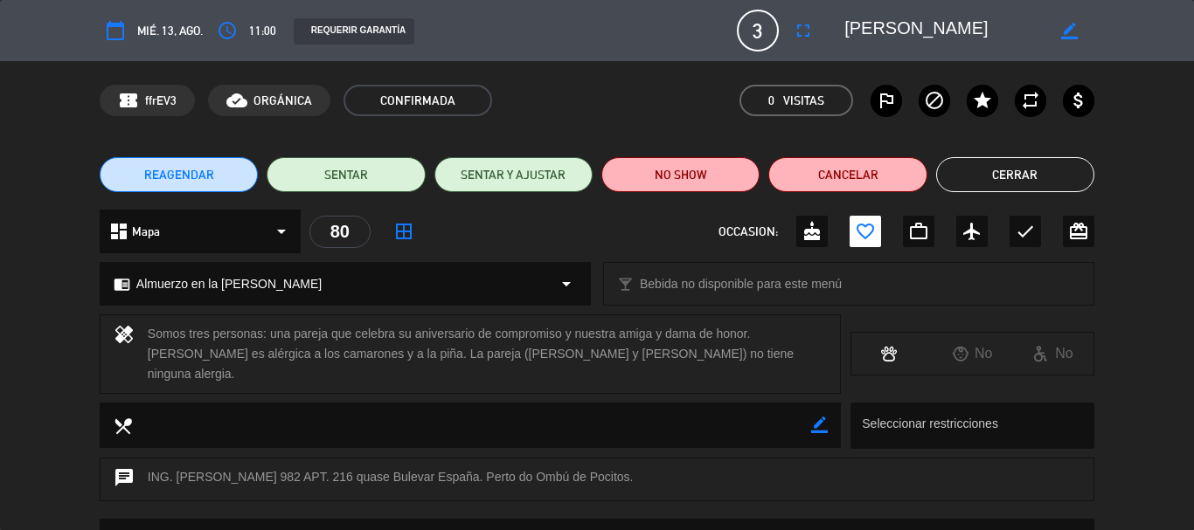
drag, startPoint x: 1032, startPoint y: 175, endPoint x: 391, endPoint y: 211, distance: 642.4
click at [1030, 175] on button "Cerrar" at bounding box center [1015, 174] width 158 height 35
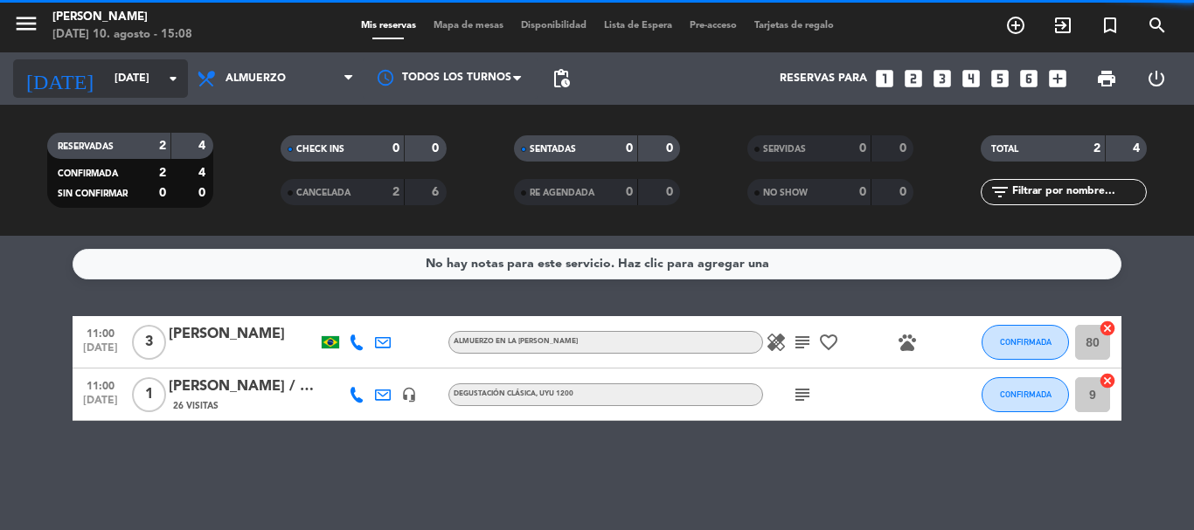
click at [179, 73] on icon "arrow_drop_down" at bounding box center [173, 78] width 21 height 21
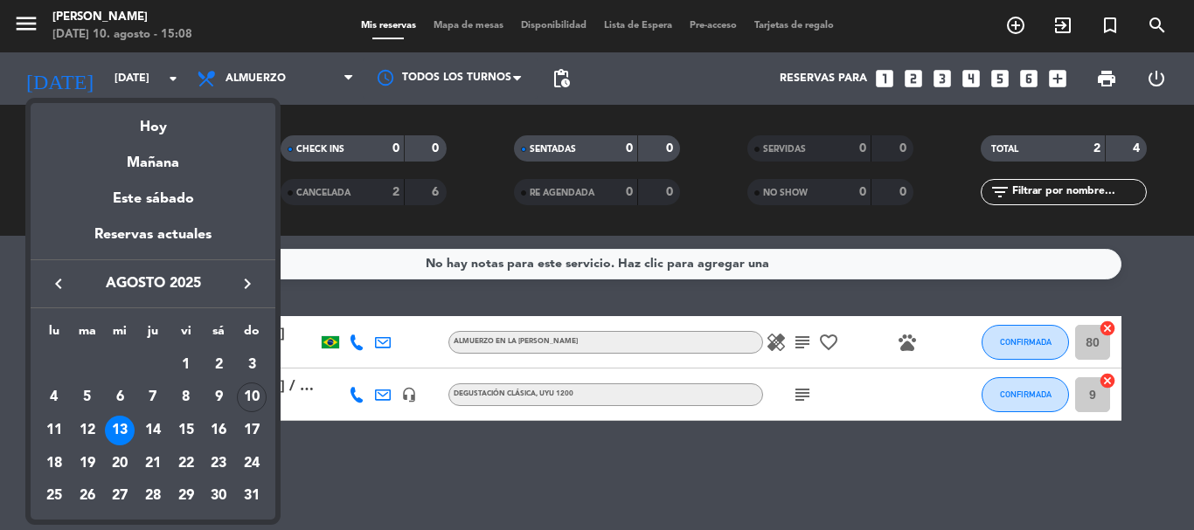
drag, startPoint x: 141, startPoint y: 121, endPoint x: 178, endPoint y: 160, distance: 53.8
click at [143, 121] on div "Hoy" at bounding box center [153, 121] width 245 height 36
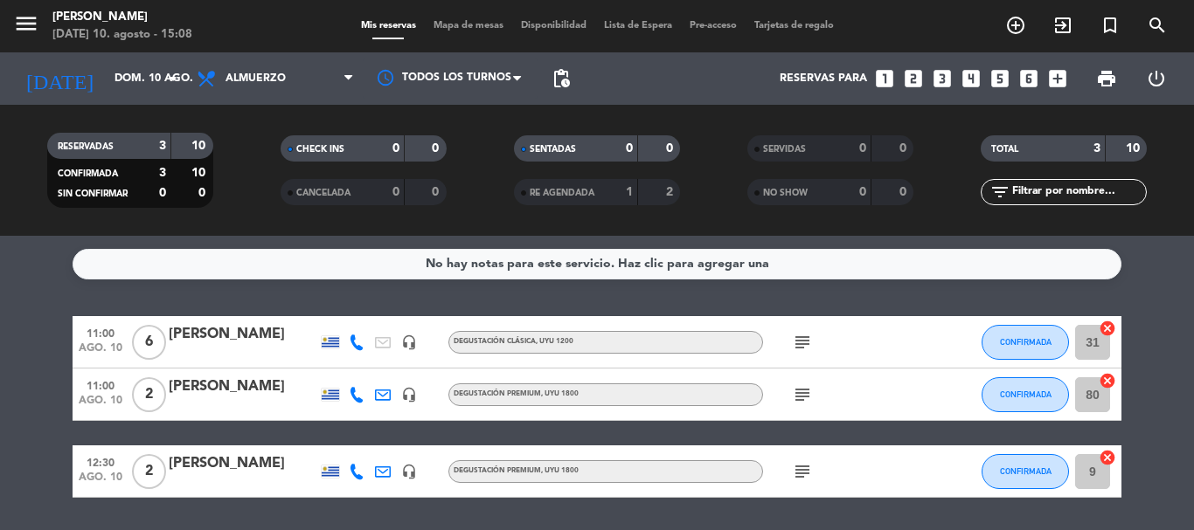
click at [801, 343] on icon "subject" at bounding box center [802, 342] width 21 height 21
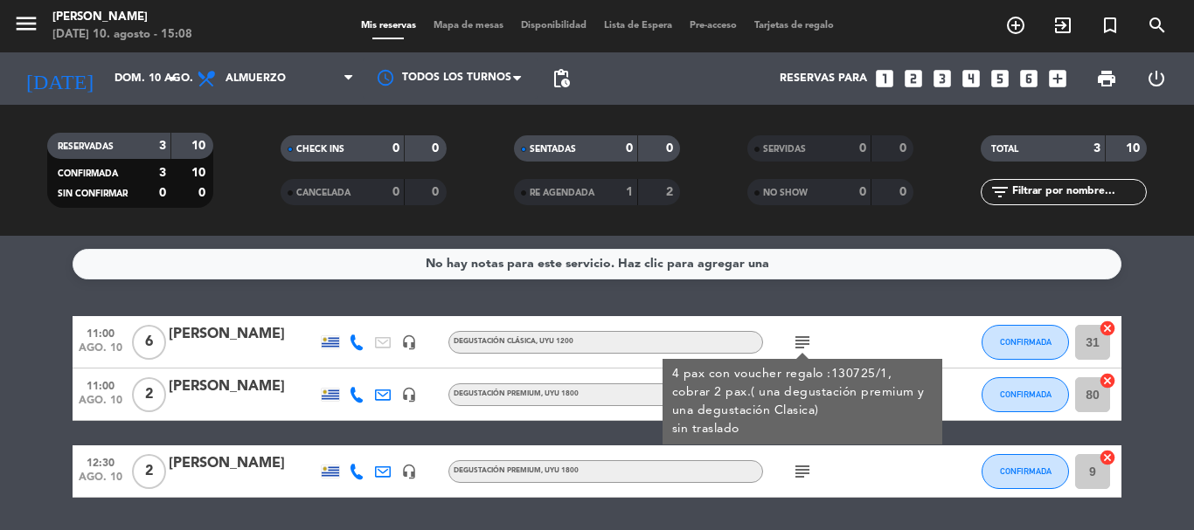
click at [877, 316] on div "subject 4 pax con voucher regalo :130725/1, cobrar 2 pax.( una degustación prem…" at bounding box center [841, 342] width 157 height 52
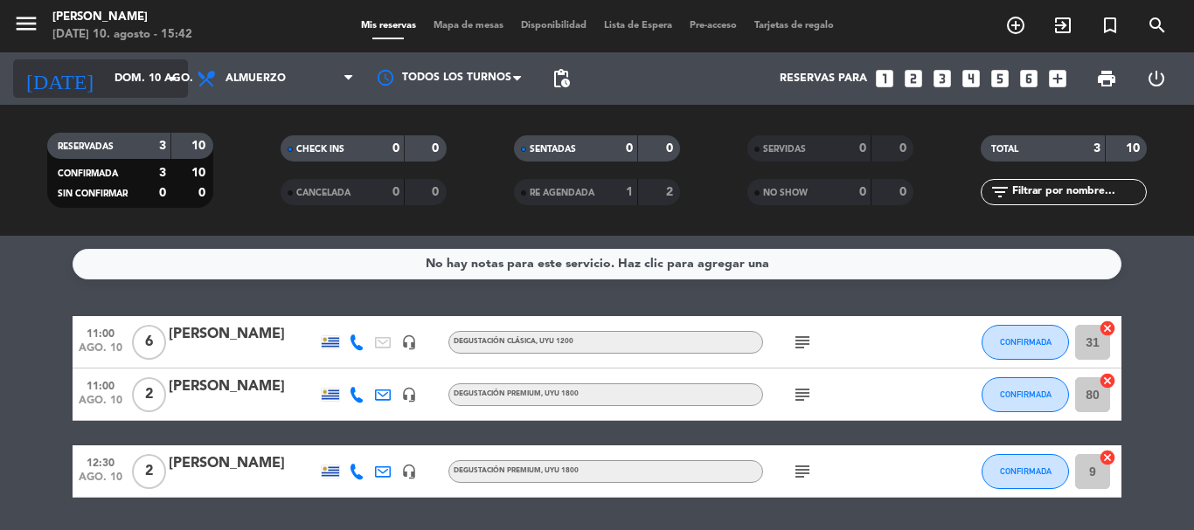
click at [167, 82] on icon "arrow_drop_down" at bounding box center [173, 78] width 21 height 21
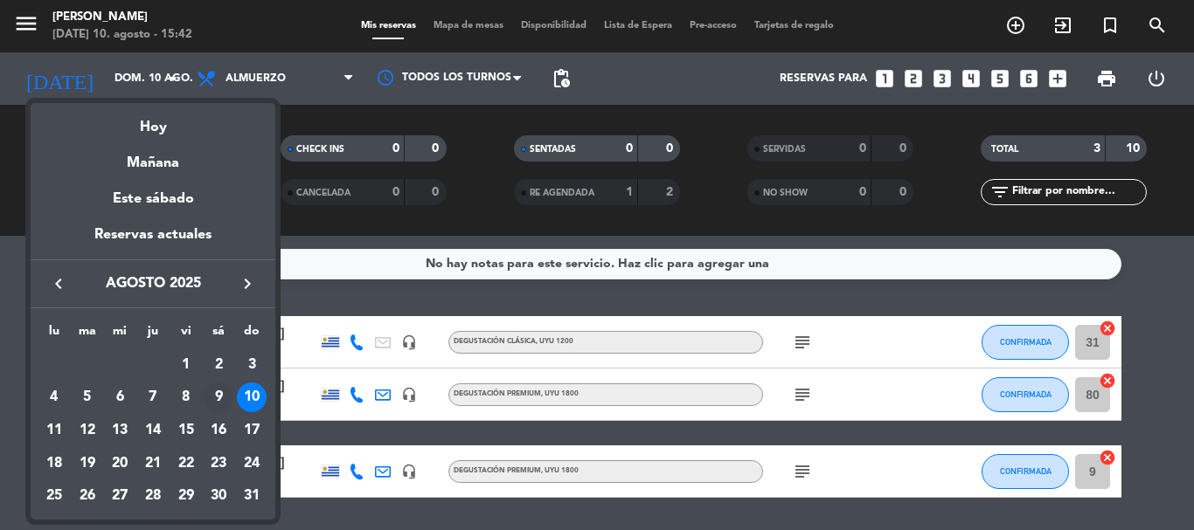
click at [219, 392] on div "9" at bounding box center [219, 398] width 30 height 30
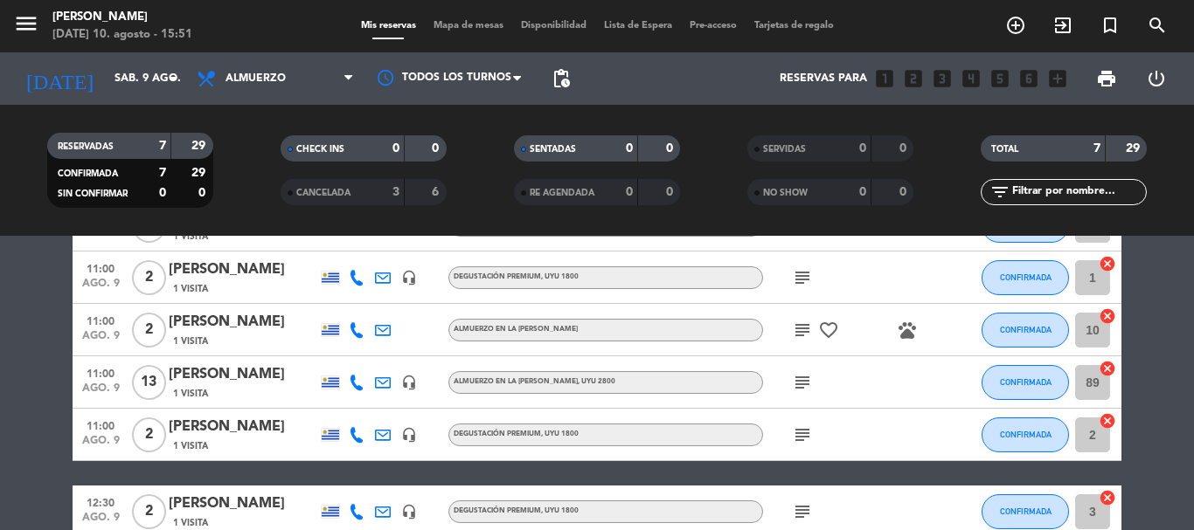
scroll to position [87, 0]
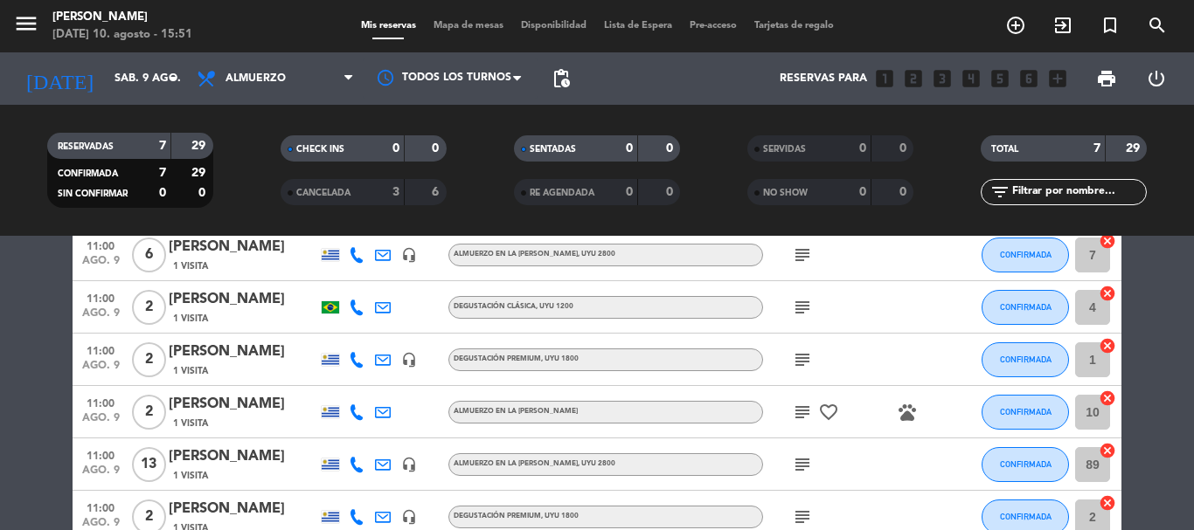
click at [799, 466] on icon "subject" at bounding box center [802, 464] width 21 height 21
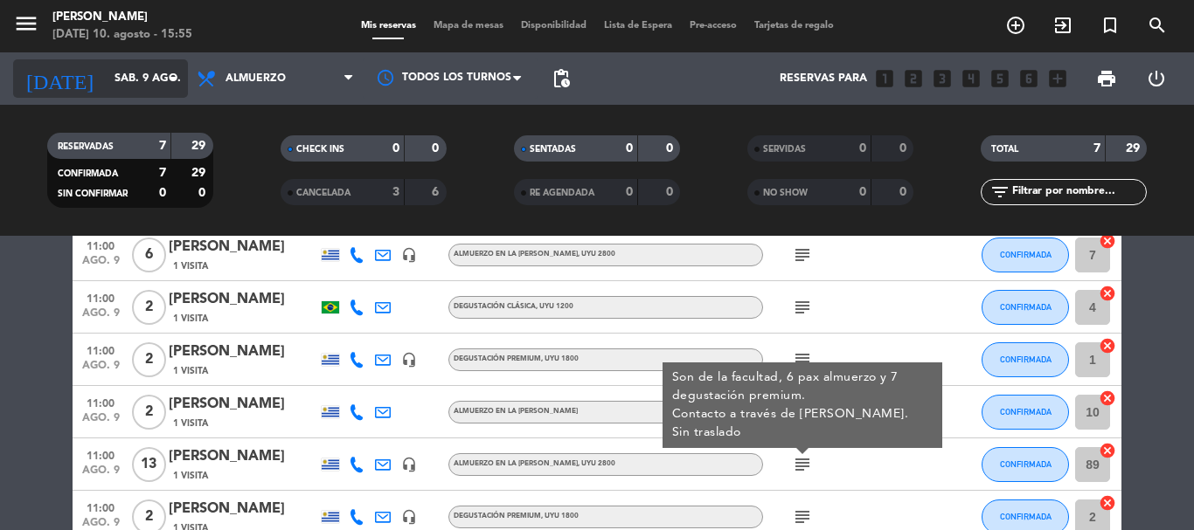
click at [172, 87] on icon "arrow_drop_down" at bounding box center [173, 78] width 21 height 21
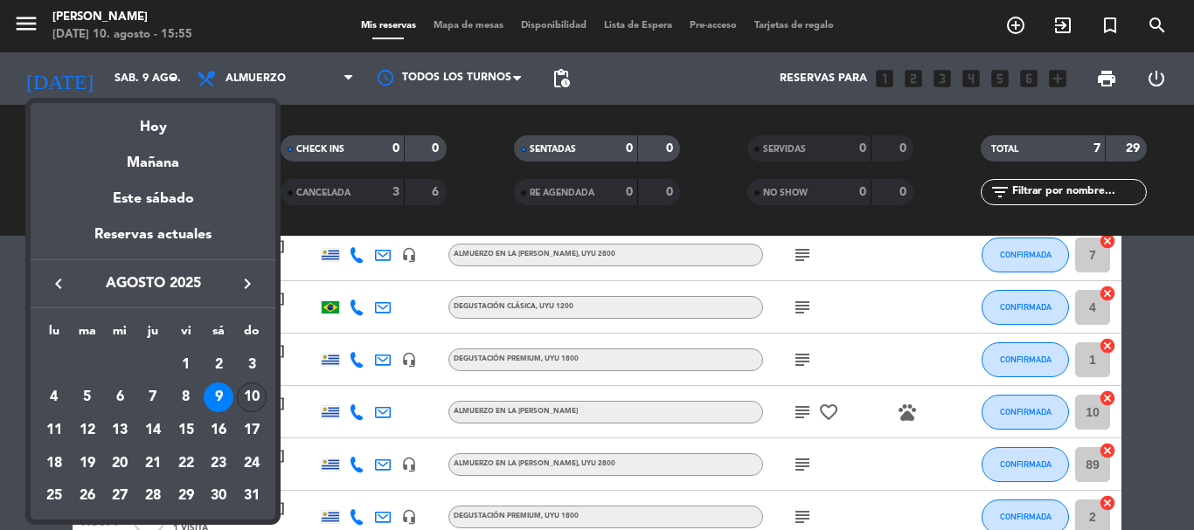
click at [246, 401] on div "10" at bounding box center [252, 398] width 30 height 30
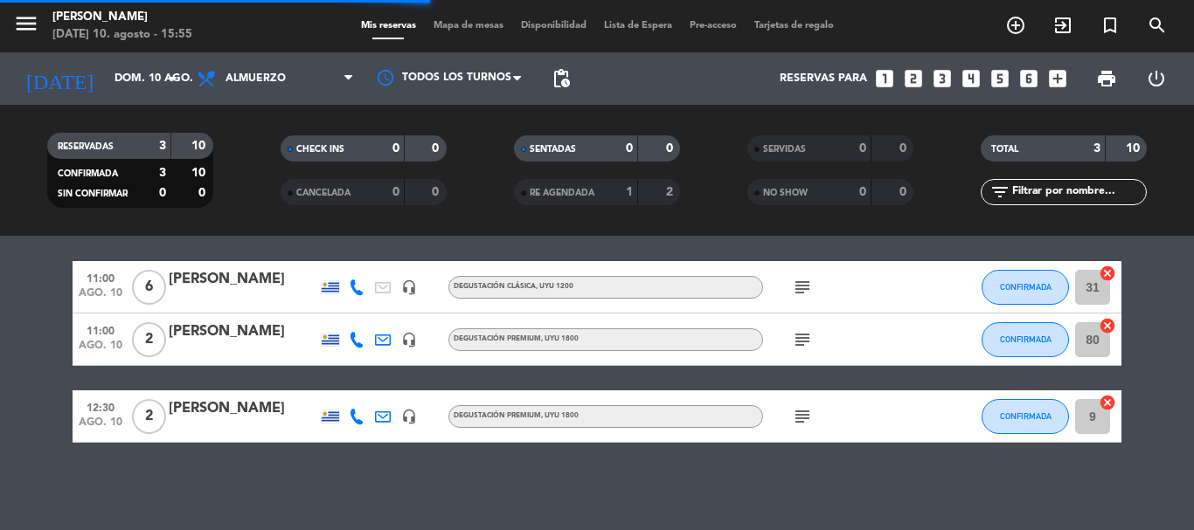
scroll to position [55, 0]
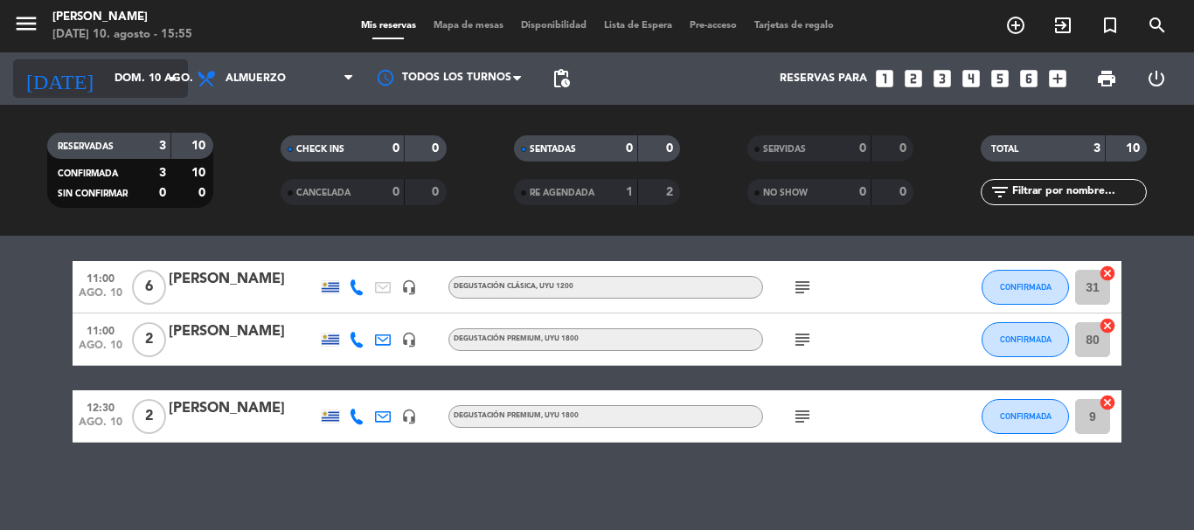
click at [177, 81] on icon "arrow_drop_down" at bounding box center [173, 78] width 21 height 21
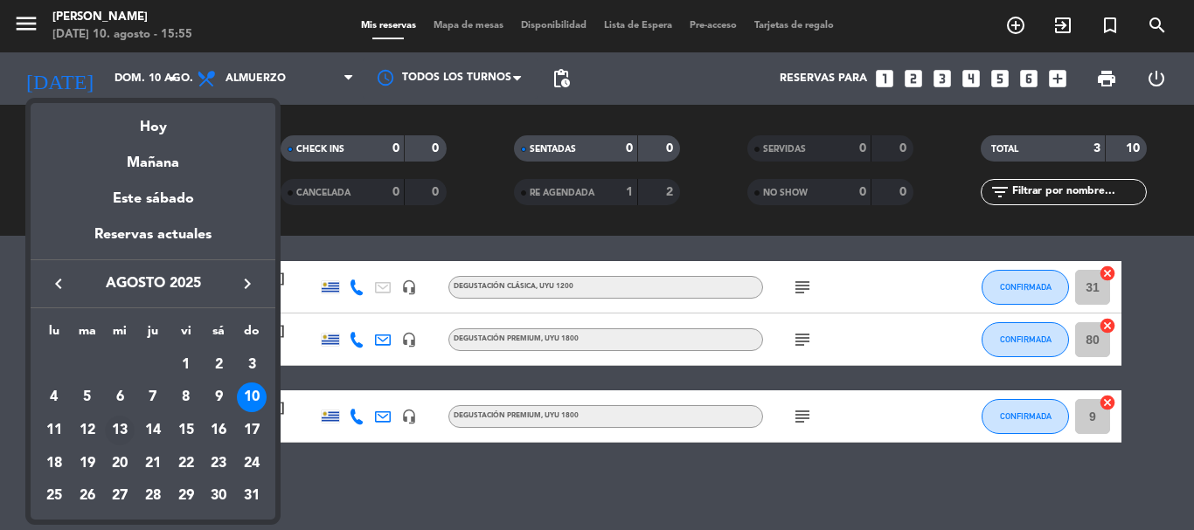
click at [123, 431] on div "13" at bounding box center [120, 431] width 30 height 30
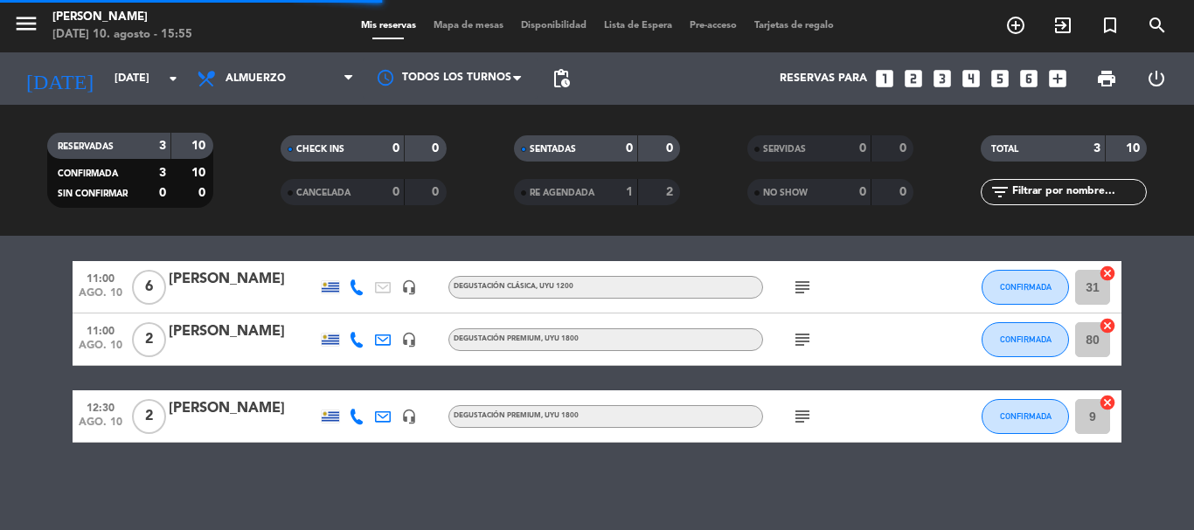
scroll to position [0, 0]
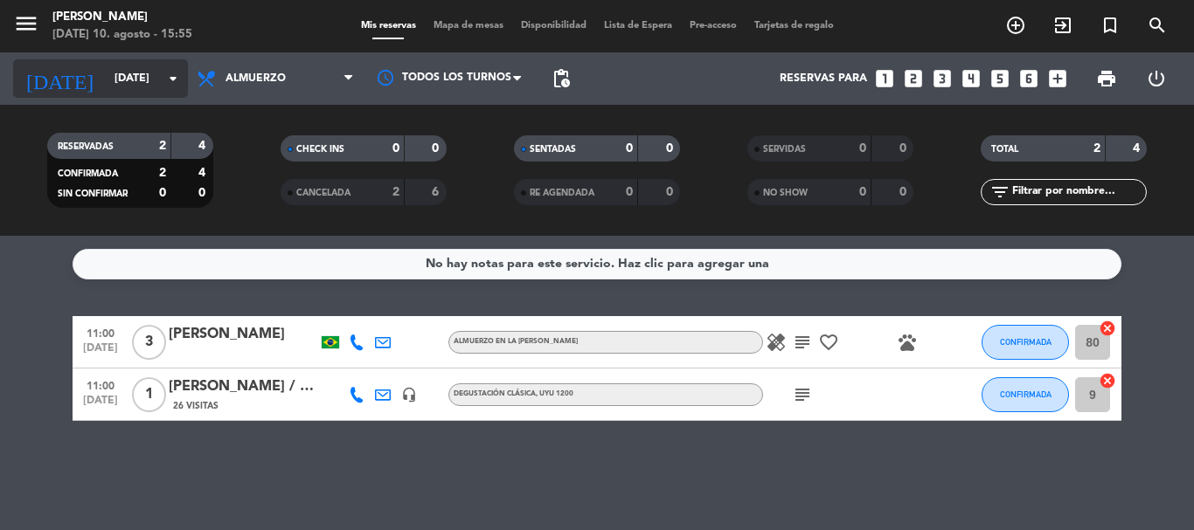
click at [171, 91] on input "[DATE]" at bounding box center [180, 79] width 148 height 30
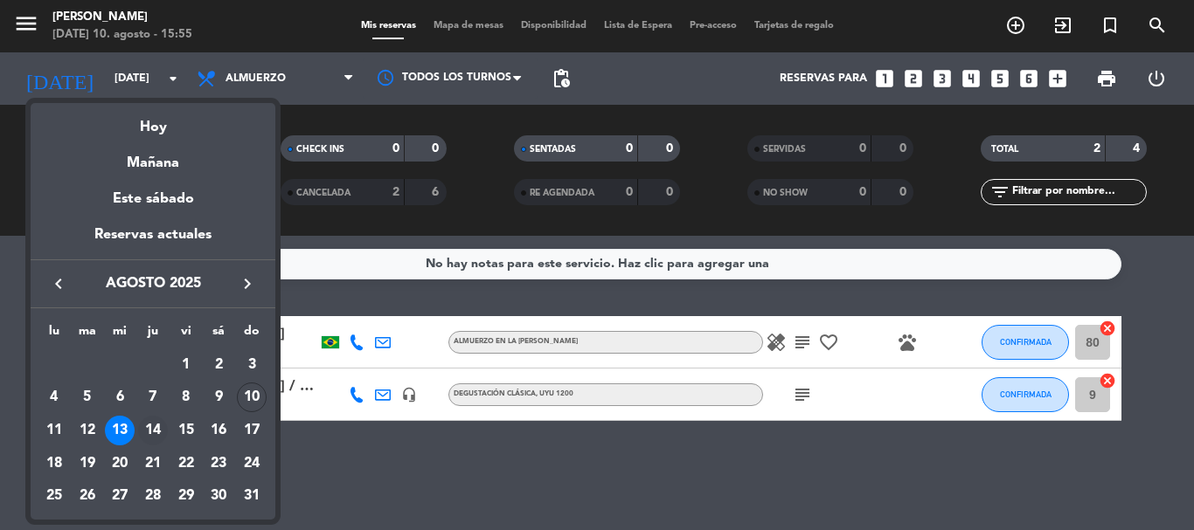
click at [158, 425] on div "14" at bounding box center [153, 431] width 30 height 30
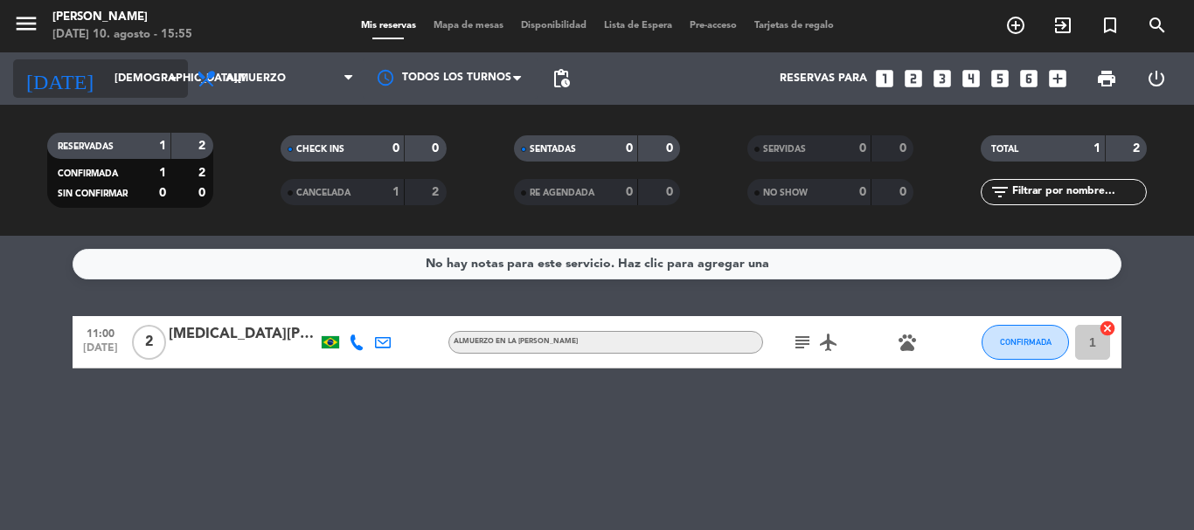
click at [175, 84] on icon "arrow_drop_down" at bounding box center [173, 78] width 21 height 21
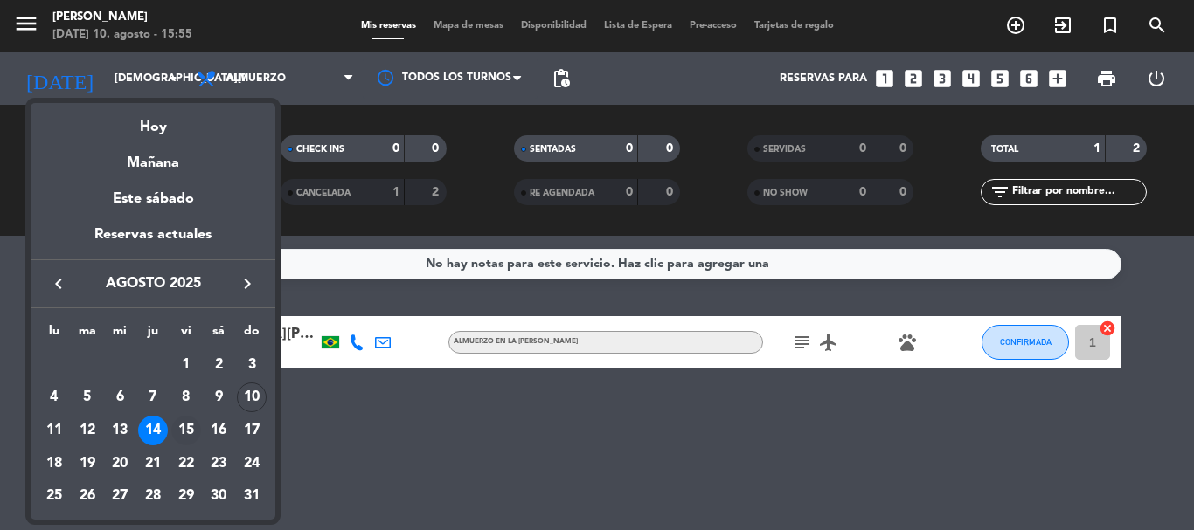
click at [194, 432] on div "15" at bounding box center [186, 431] width 30 height 30
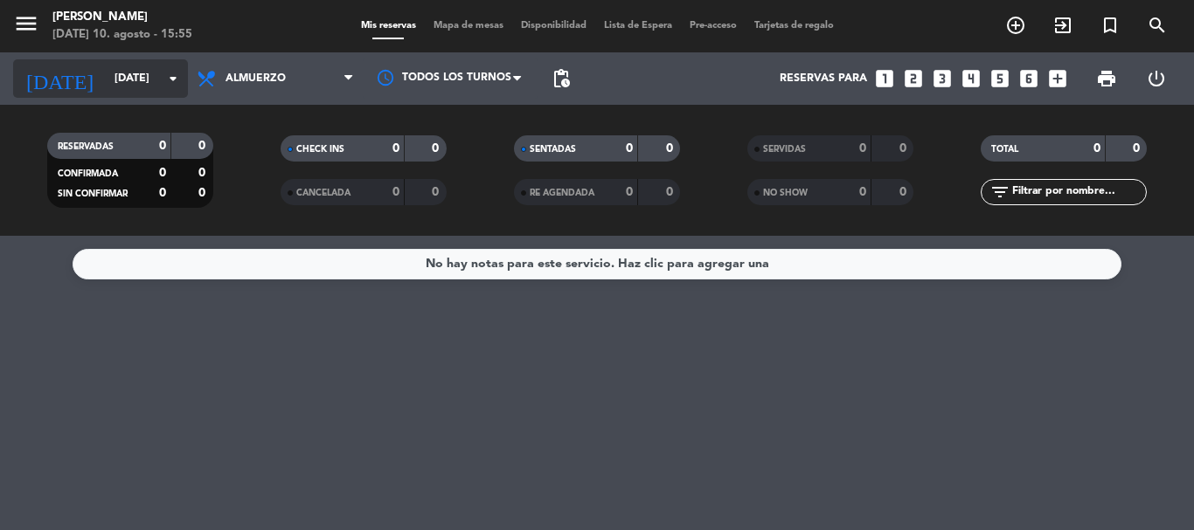
click at [174, 75] on icon "arrow_drop_down" at bounding box center [173, 78] width 21 height 21
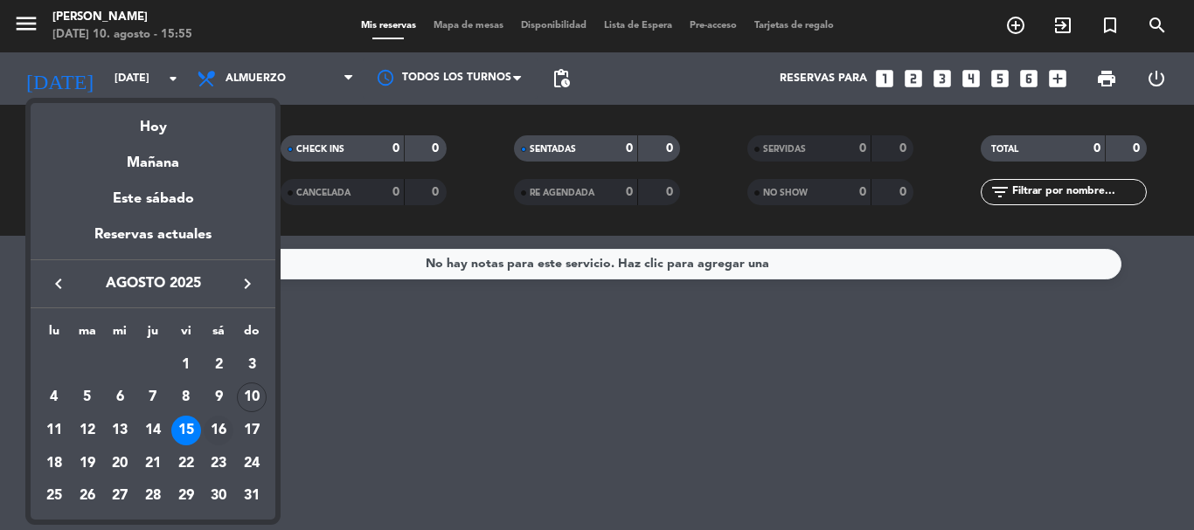
click at [228, 432] on div "16" at bounding box center [219, 431] width 30 height 30
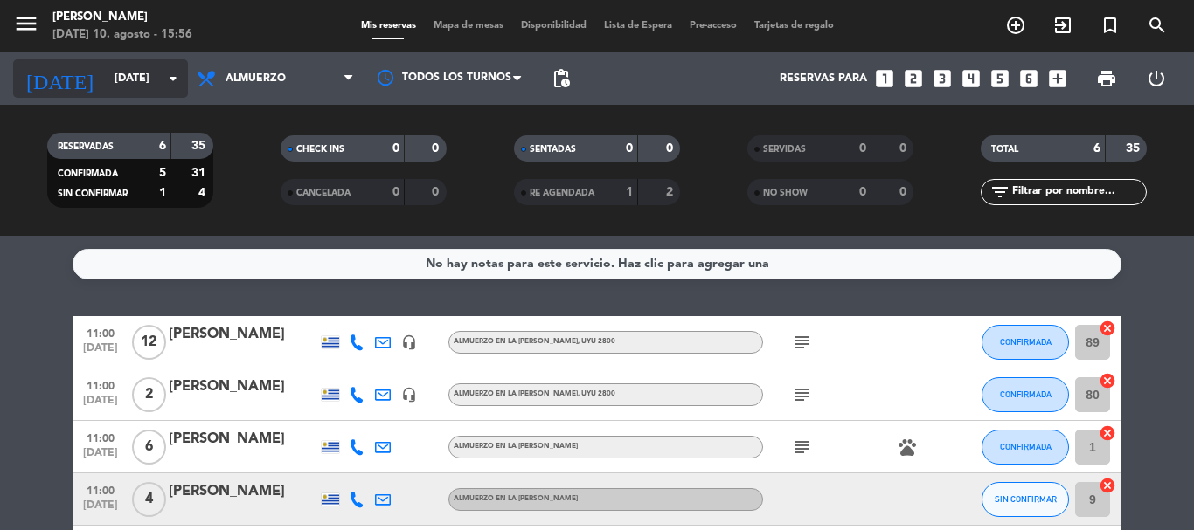
click at [176, 82] on icon "arrow_drop_down" at bounding box center [173, 78] width 21 height 21
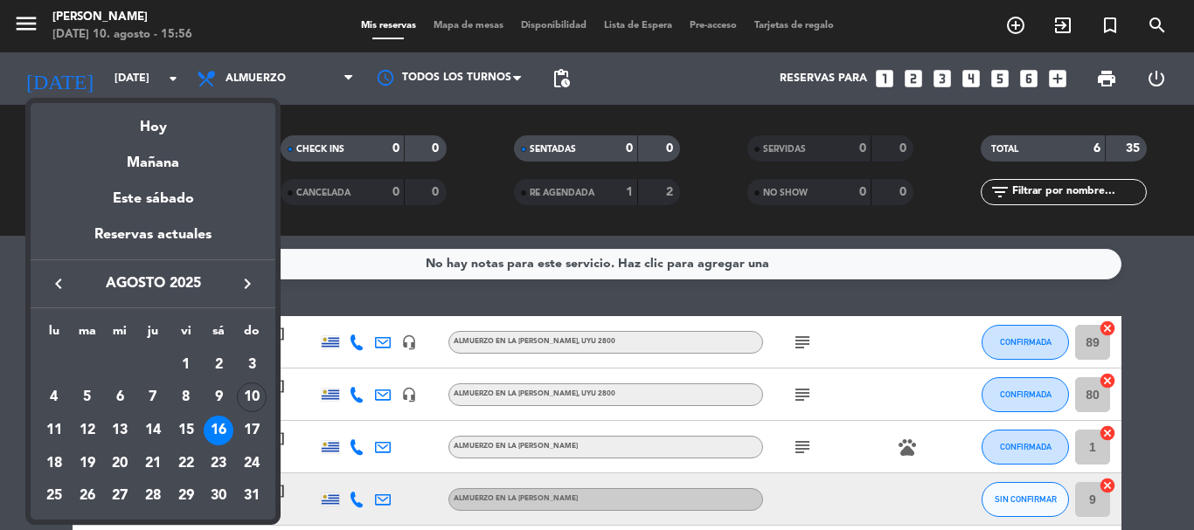
click at [322, 305] on div at bounding box center [597, 265] width 1194 height 530
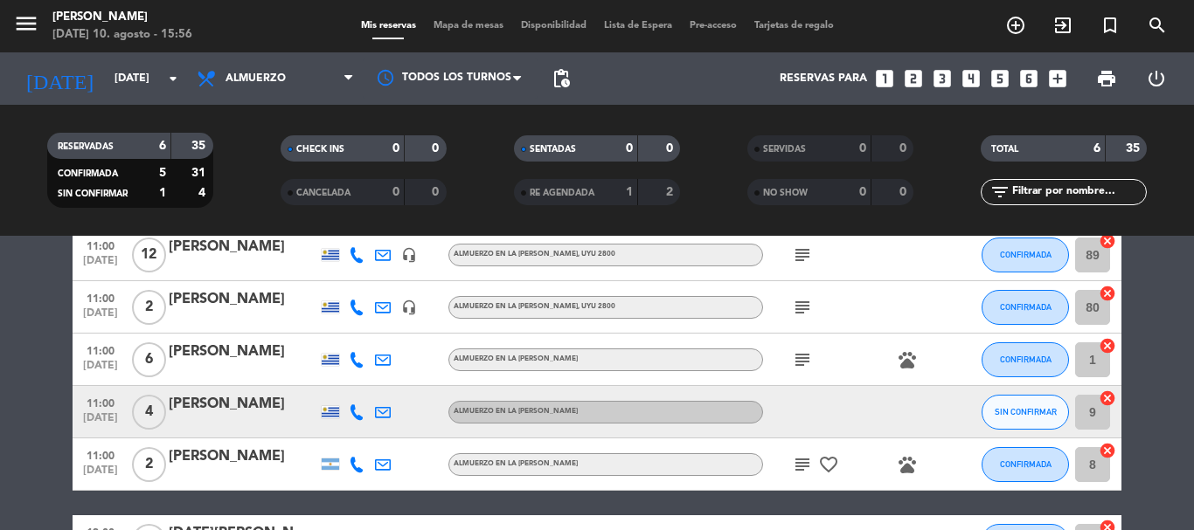
scroll to position [175, 0]
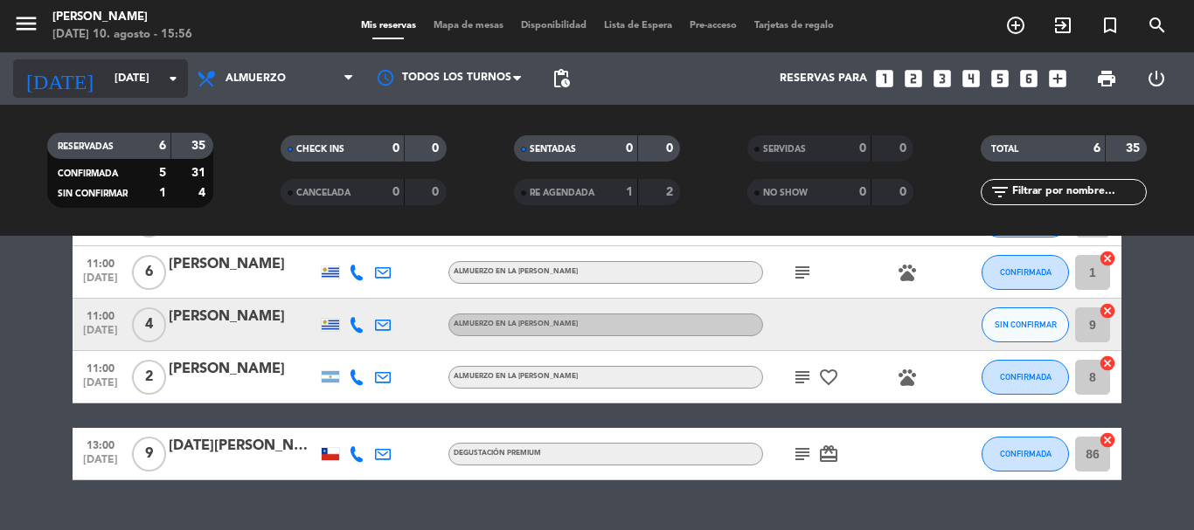
click at [170, 83] on icon "arrow_drop_down" at bounding box center [173, 78] width 21 height 21
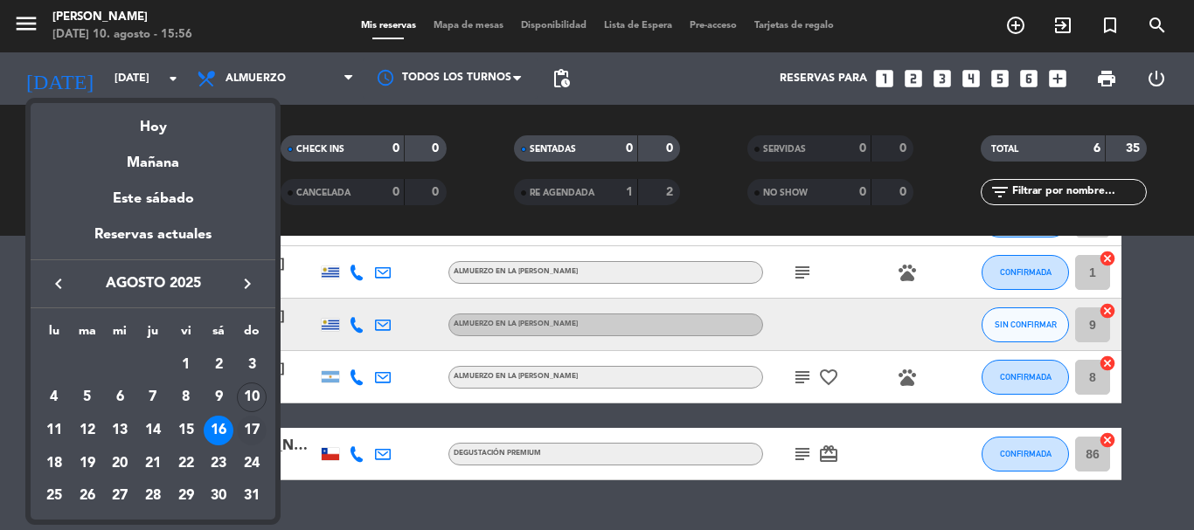
click at [251, 433] on div "17" at bounding box center [252, 431] width 30 height 30
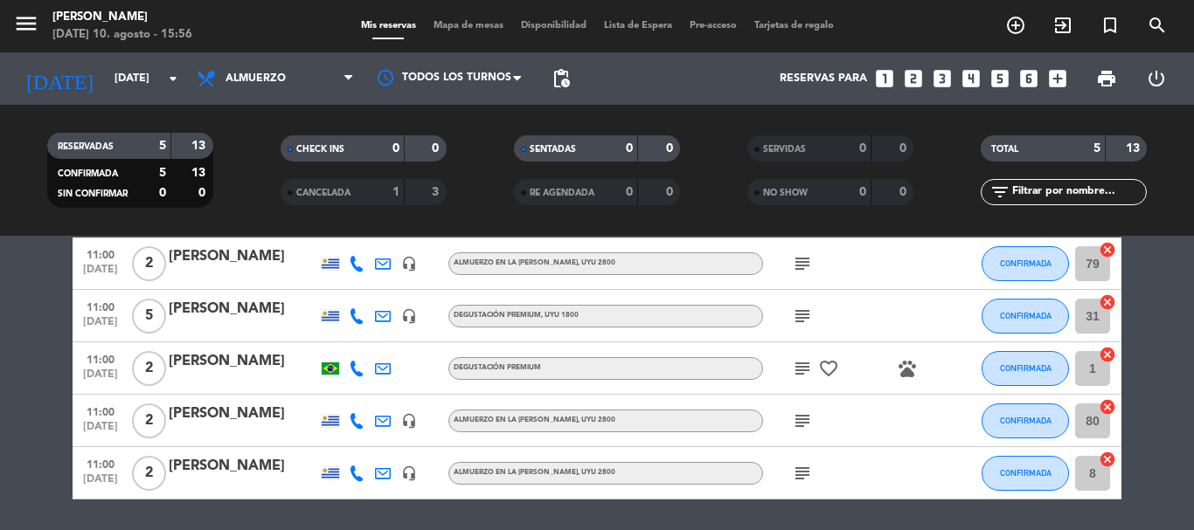
scroll to position [118, 0]
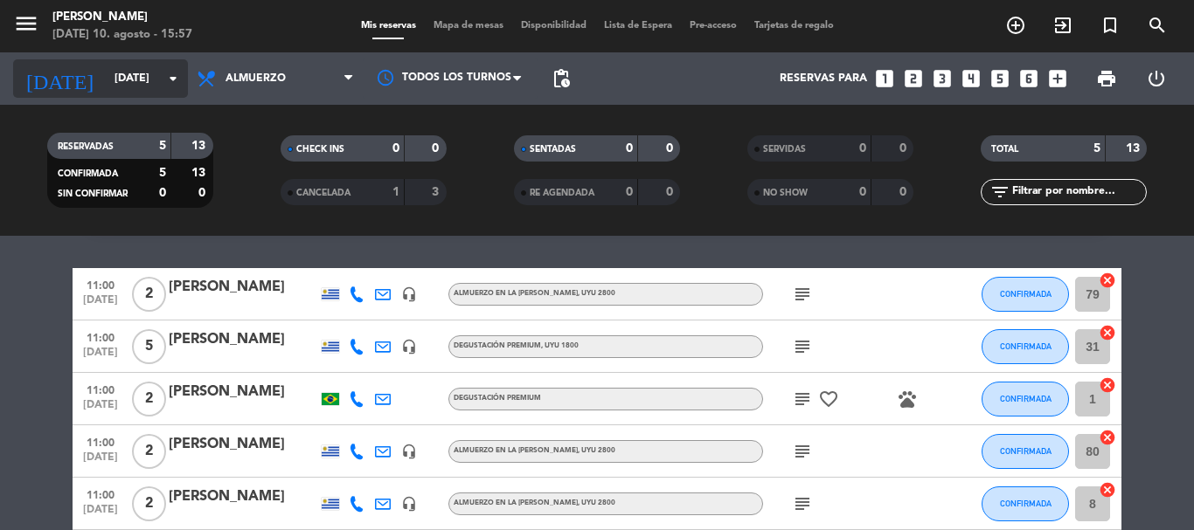
click at [175, 79] on icon "arrow_drop_down" at bounding box center [173, 78] width 21 height 21
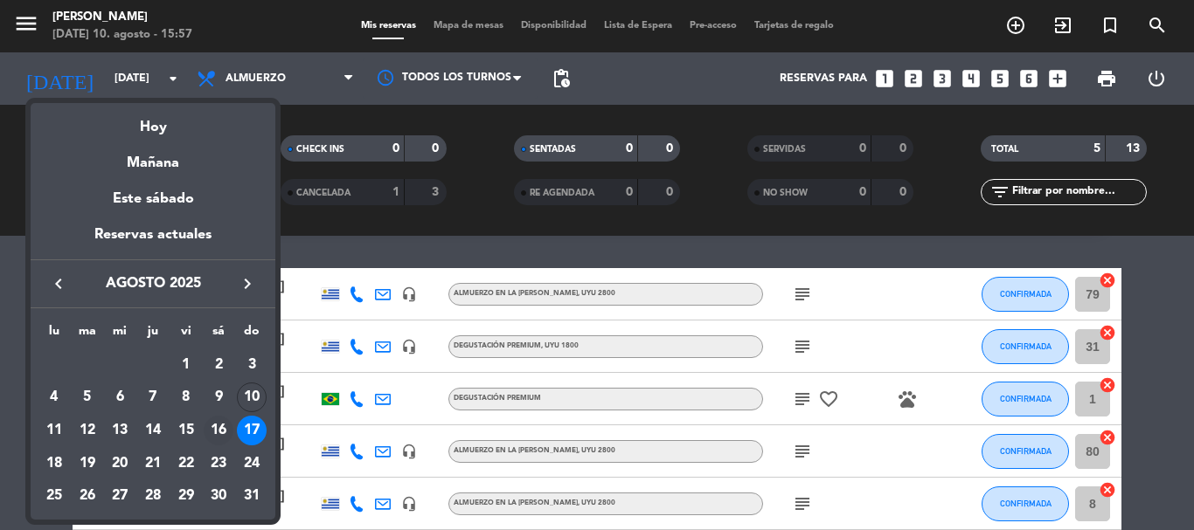
click at [225, 424] on div "16" at bounding box center [219, 431] width 30 height 30
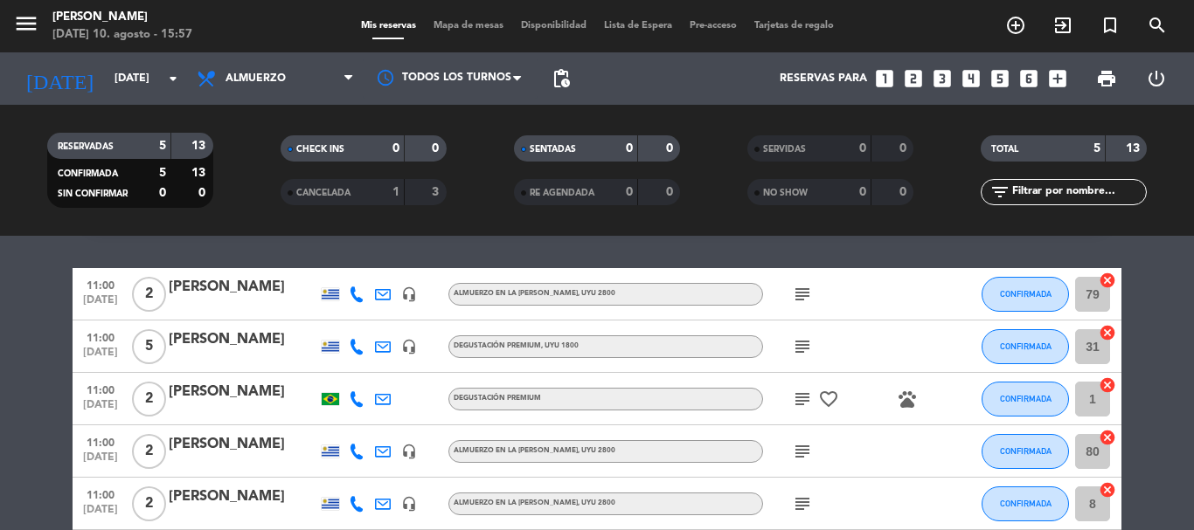
type input "[DATE]"
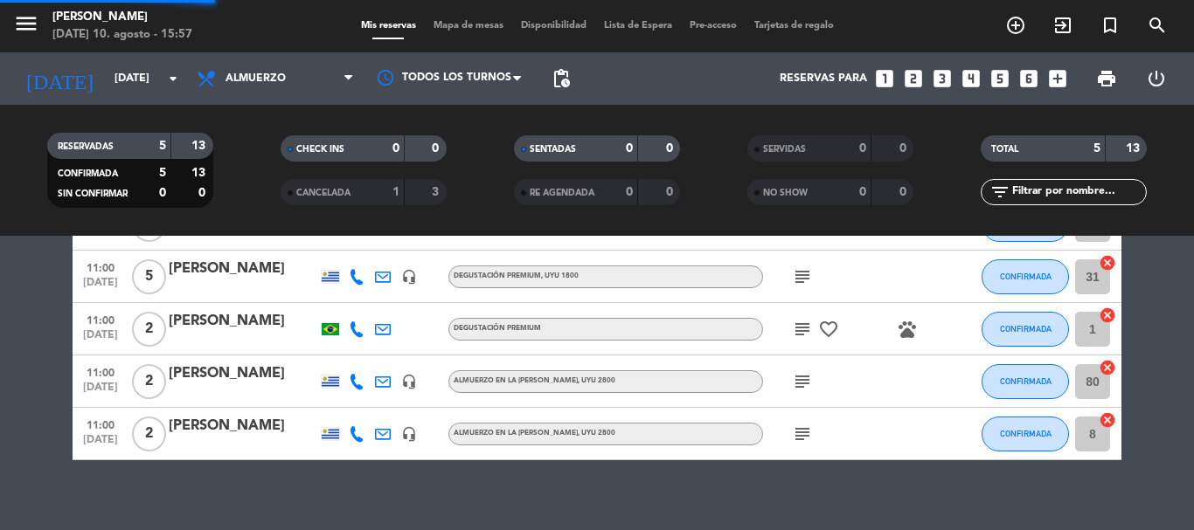
scroll to position [48, 0]
